Goal: Task Accomplishment & Management: Complete application form

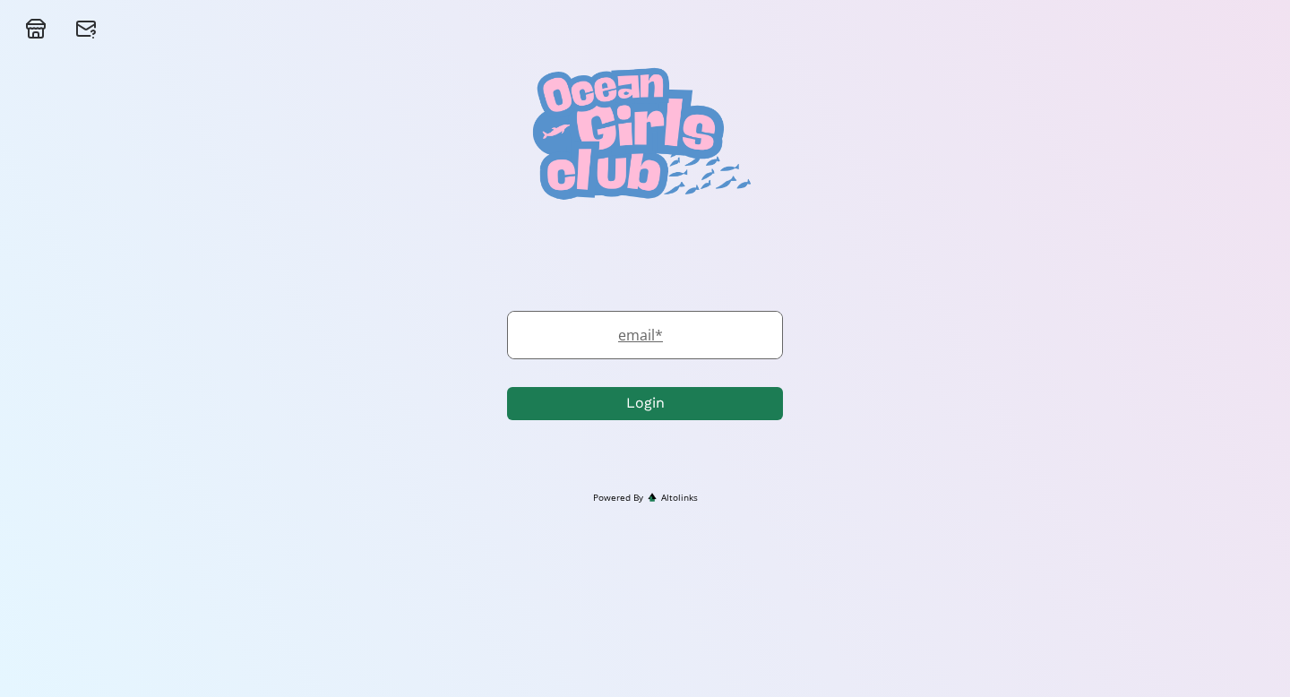
click at [723, 333] on label "email *" at bounding box center [636, 334] width 256 height 21
type input "[PERSON_NAME][EMAIL_ADDRESS][PERSON_NAME][DOMAIN_NAME]"
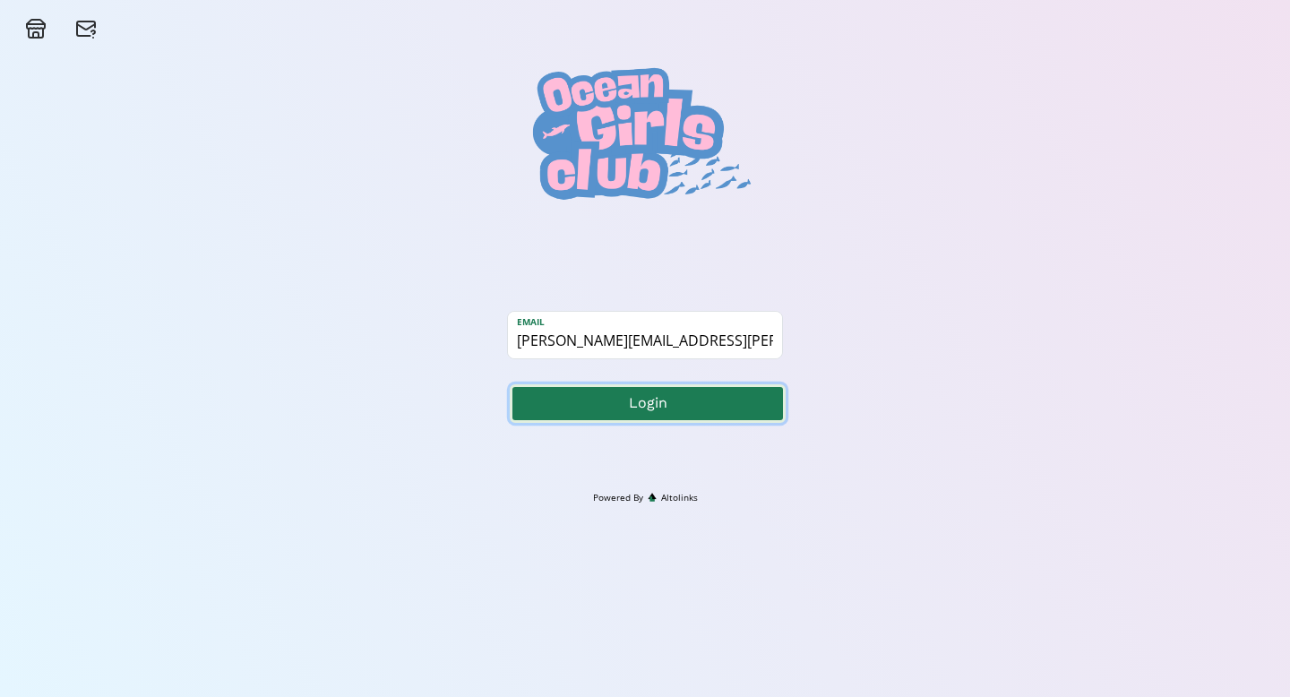
click at [632, 391] on button "Login" at bounding box center [648, 403] width 276 height 39
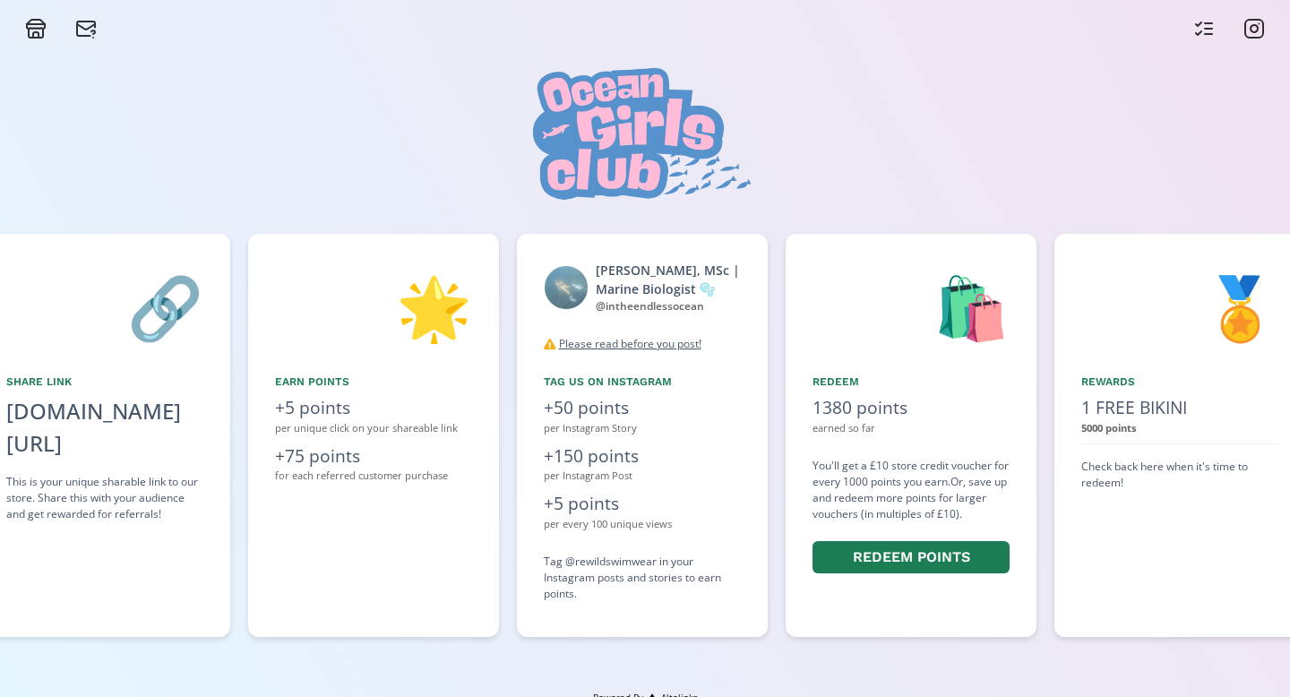
scroll to position [0, 1075]
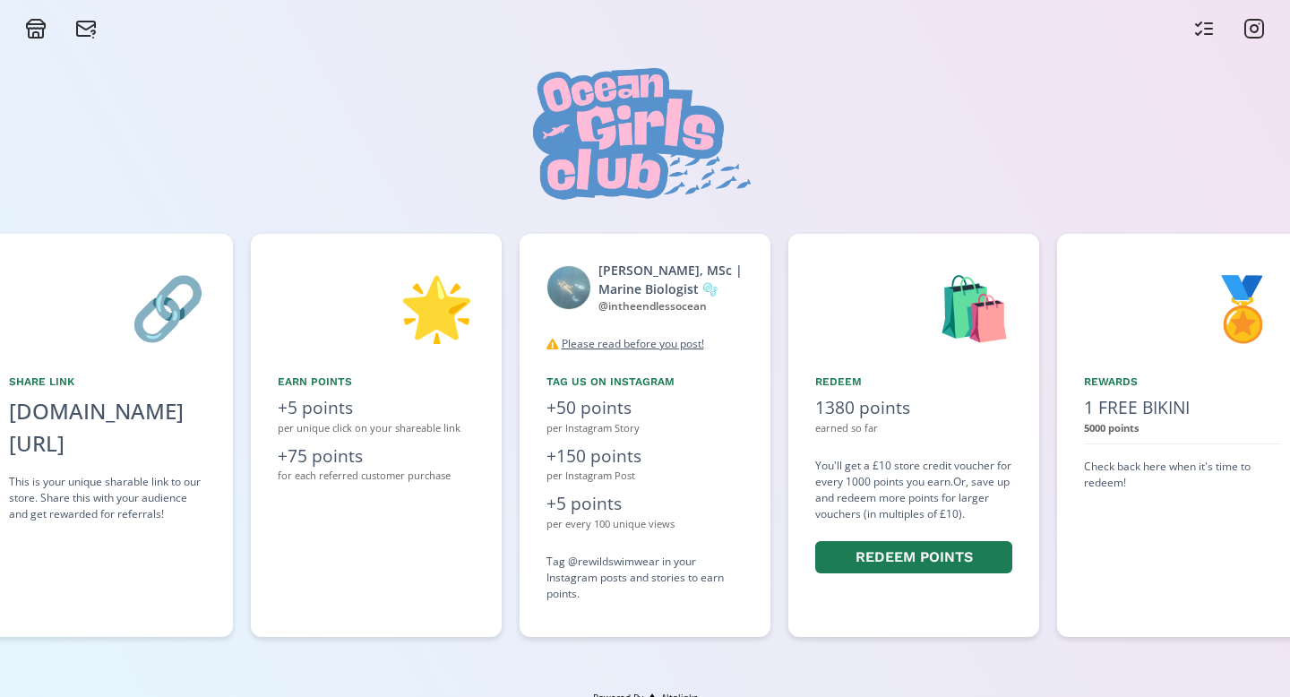
click at [1205, 35] on icon at bounding box center [1203, 28] width 21 height 21
